Goal: Transaction & Acquisition: Purchase product/service

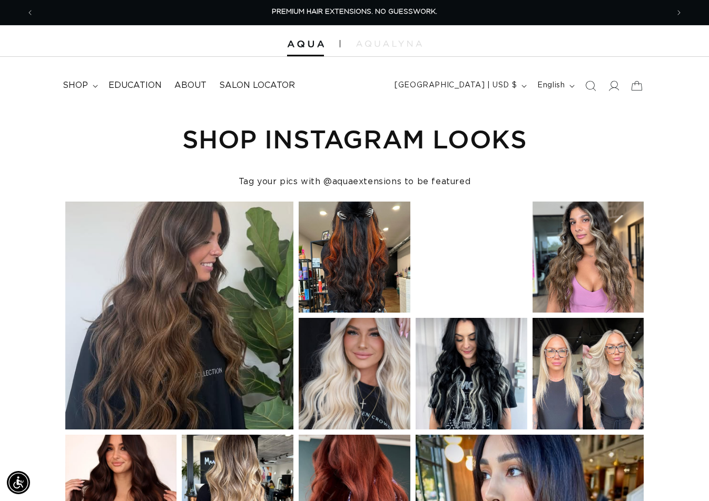
click at [592, 86] on icon "Search" at bounding box center [590, 86] width 11 height 11
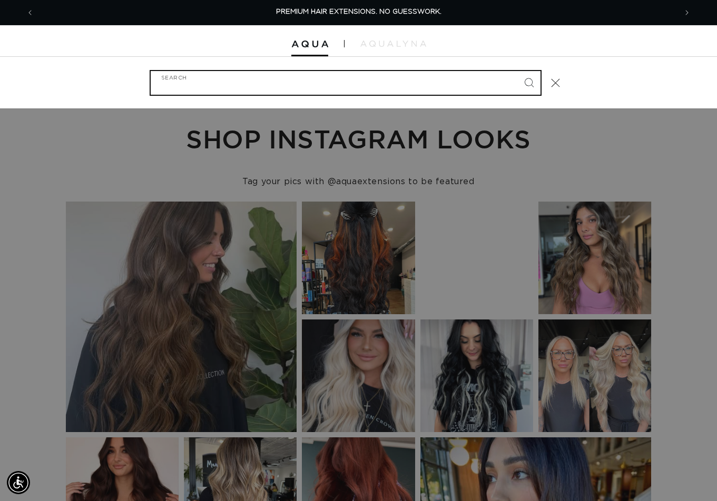
paste input "24" MACHINE WEFT #1N"
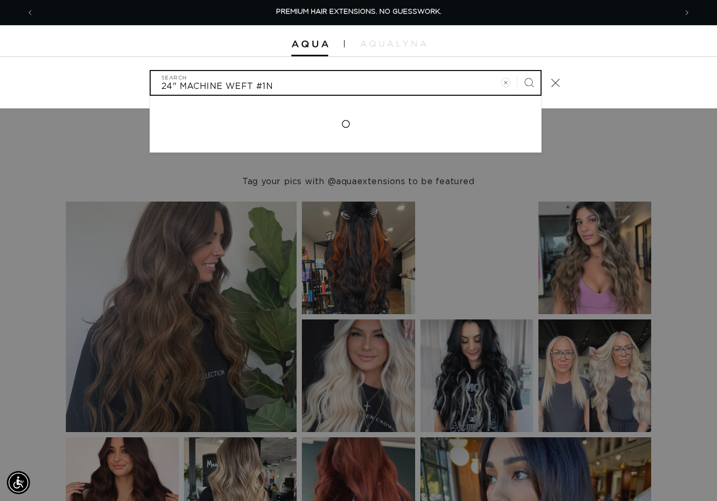
type input "24" MACHINE WEFT #1N"
click at [517, 71] on button "Search" at bounding box center [528, 82] width 23 height 23
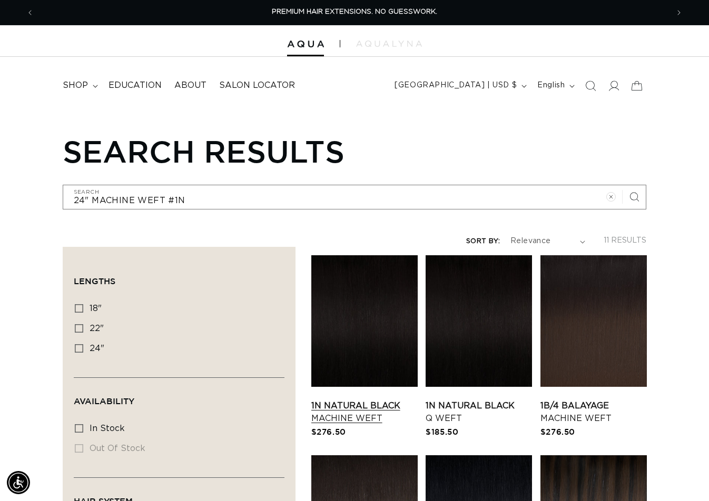
click at [398, 400] on link "1N Natural Black Machine Weft" at bounding box center [364, 412] width 106 height 25
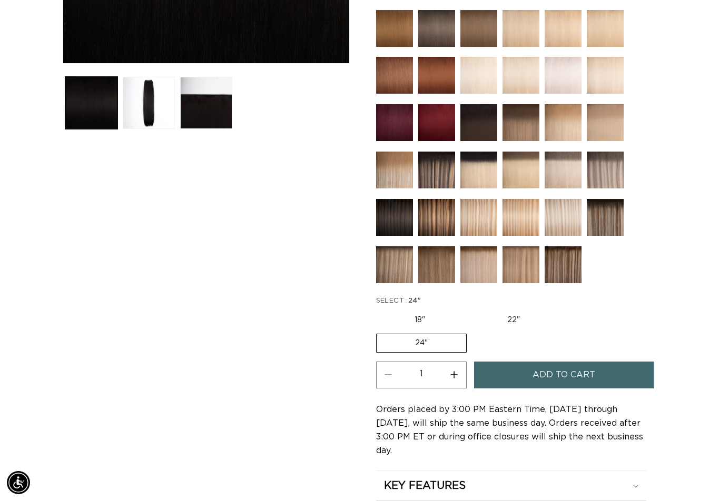
click at [540, 367] on span "Add to cart" at bounding box center [563, 375] width 63 height 27
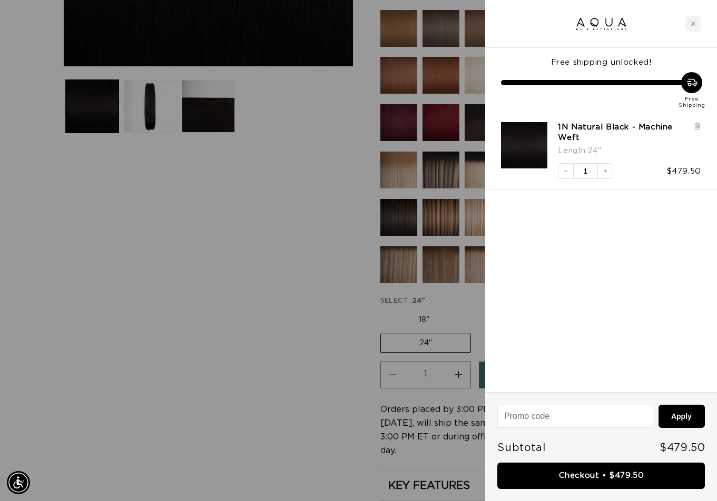
click at [92, 478] on div at bounding box center [358, 250] width 717 height 501
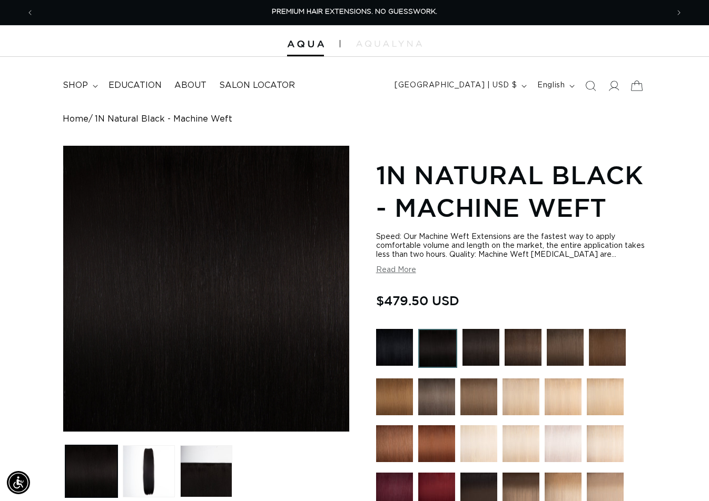
click at [638, 84] on icon at bounding box center [637, 86] width 12 height 10
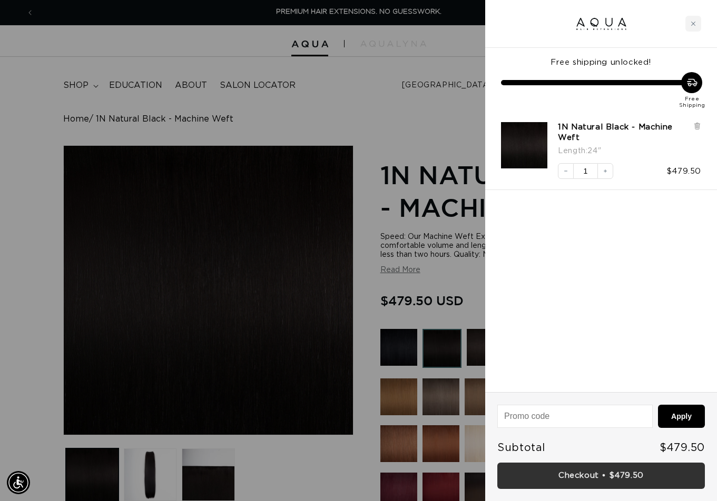
click at [619, 478] on link "Checkout • $479.50" at bounding box center [600, 476] width 207 height 27
